Goal: Find specific page/section: Find specific page/section

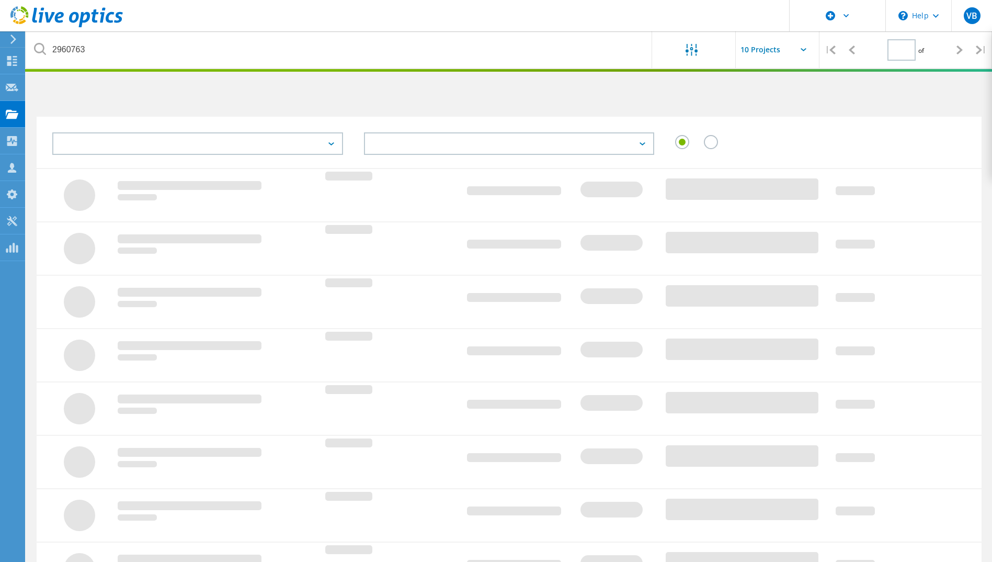
type input "1"
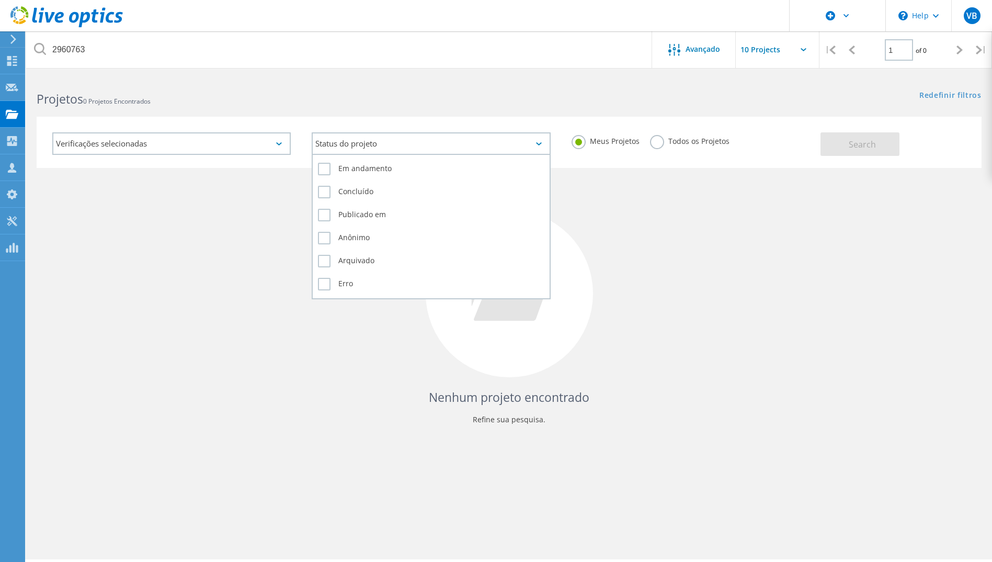
click at [532, 144] on div "Status do projeto" at bounding box center [431, 143] width 239 height 22
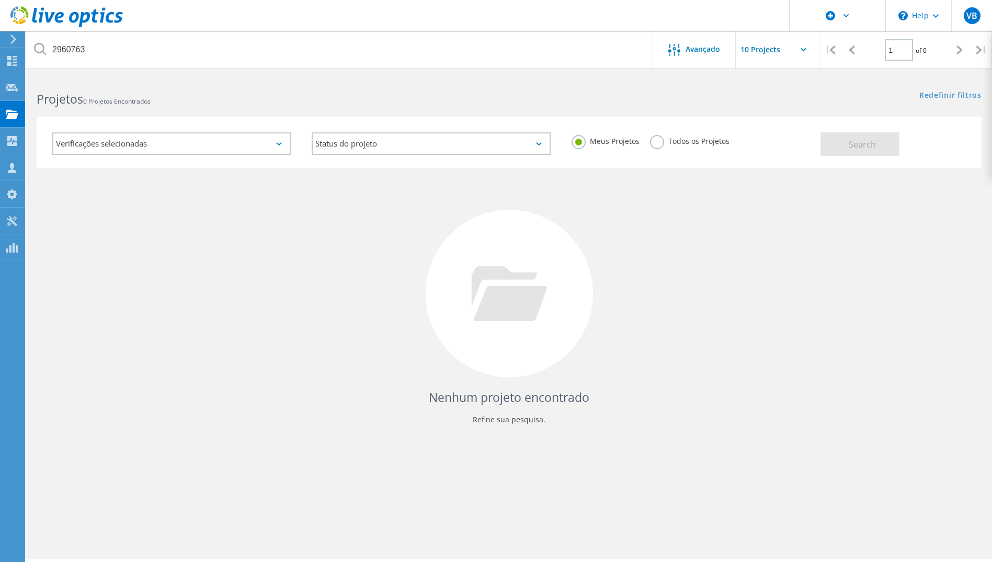
click at [661, 142] on label "Todos os Projetos" at bounding box center [690, 140] width 80 height 10
click at [0, 0] on input "Todos os Projetos" at bounding box center [0, 0] width 0 height 0
click at [852, 140] on span "Search" at bounding box center [862, 145] width 27 height 12
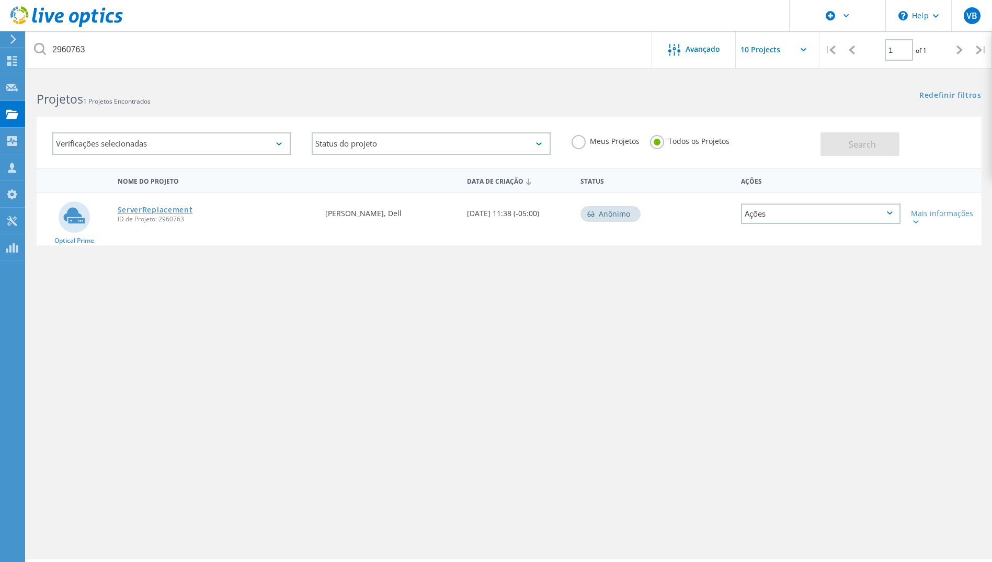
click at [163, 209] on link "ServerReplacement" at bounding box center [155, 209] width 75 height 7
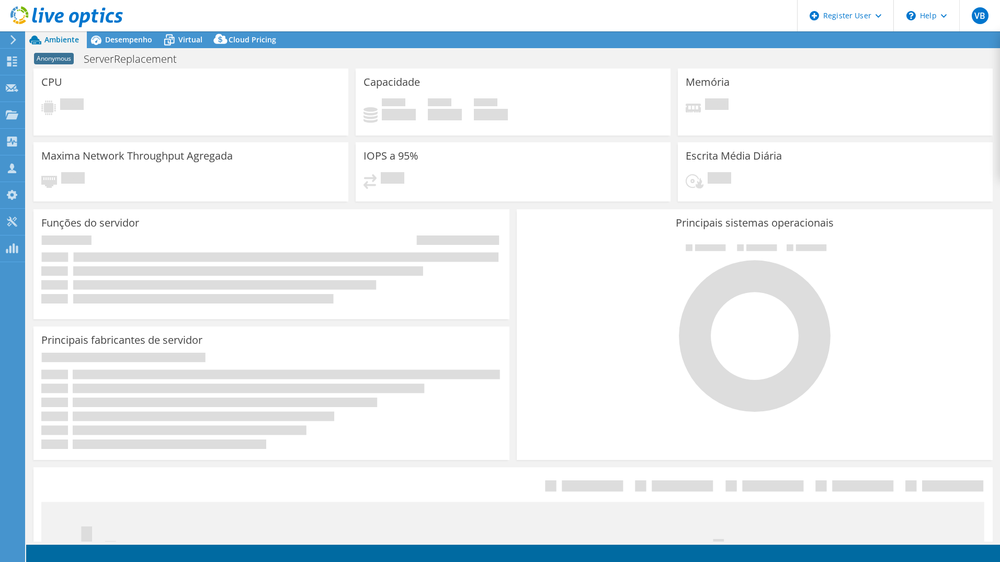
select select "USEast"
select select "USD"
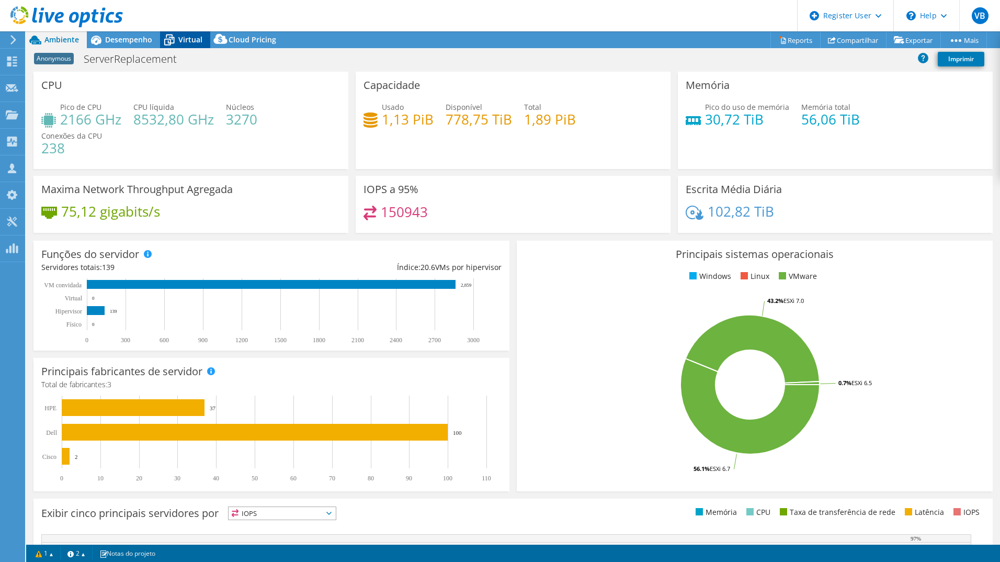
click at [196, 42] on span "Virtual" at bounding box center [190, 40] width 24 height 10
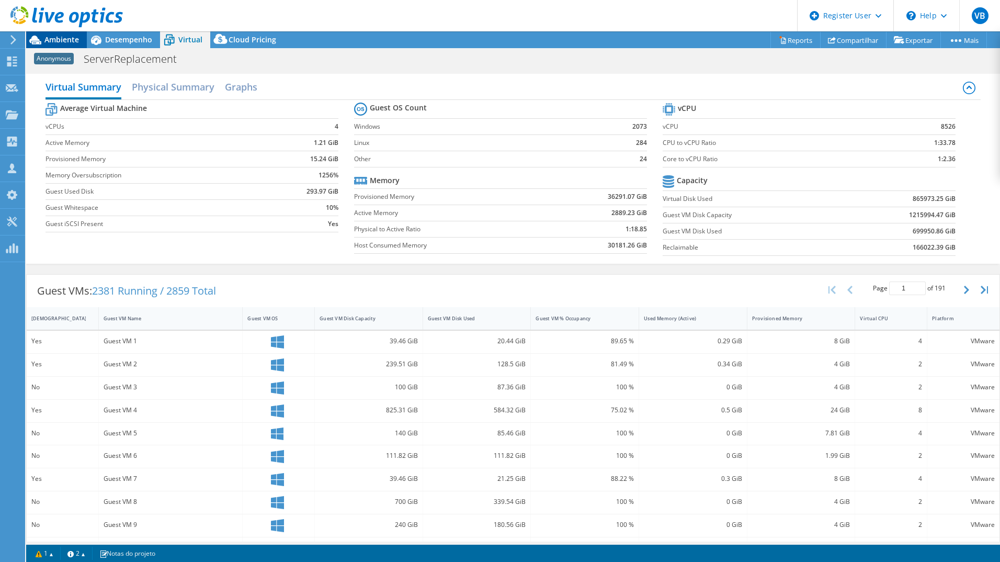
click at [62, 39] on span "Ambiente" at bounding box center [61, 40] width 35 height 10
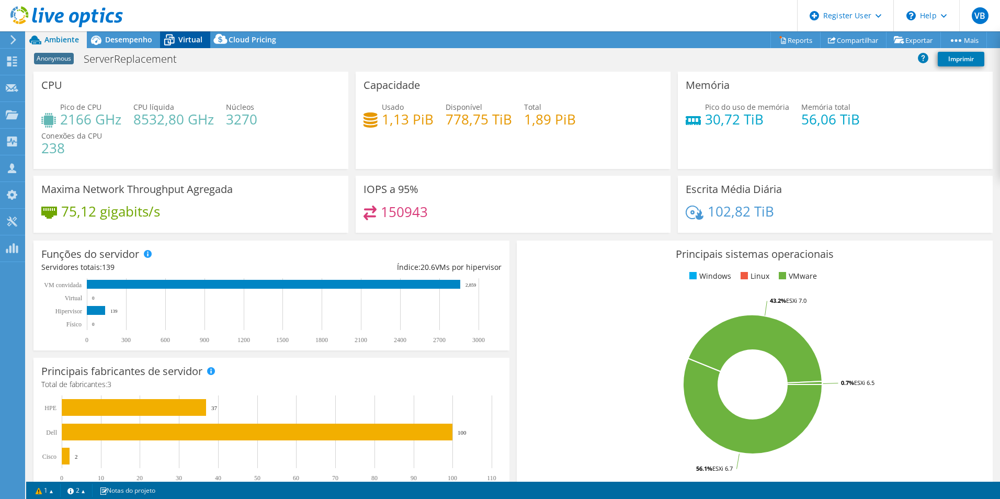
click at [190, 35] on span "Virtual" at bounding box center [190, 40] width 24 height 10
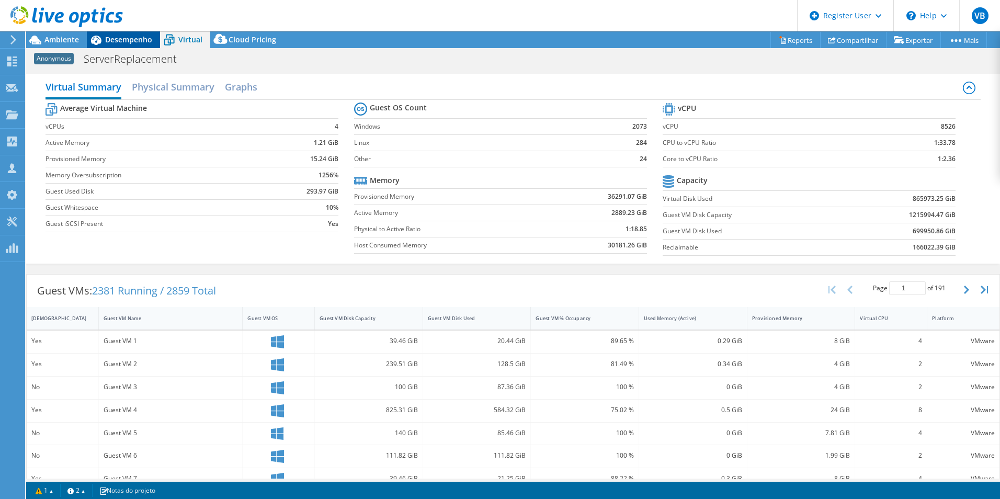
click at [113, 43] on span "Desempenho" at bounding box center [128, 40] width 47 height 10
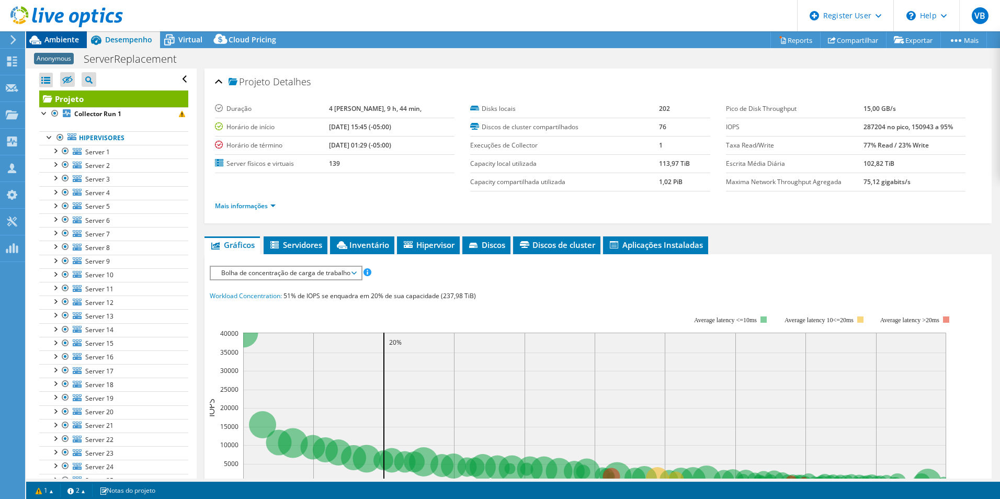
click at [55, 40] on span "Ambiente" at bounding box center [61, 40] width 35 height 10
